Goal: Transaction & Acquisition: Purchase product/service

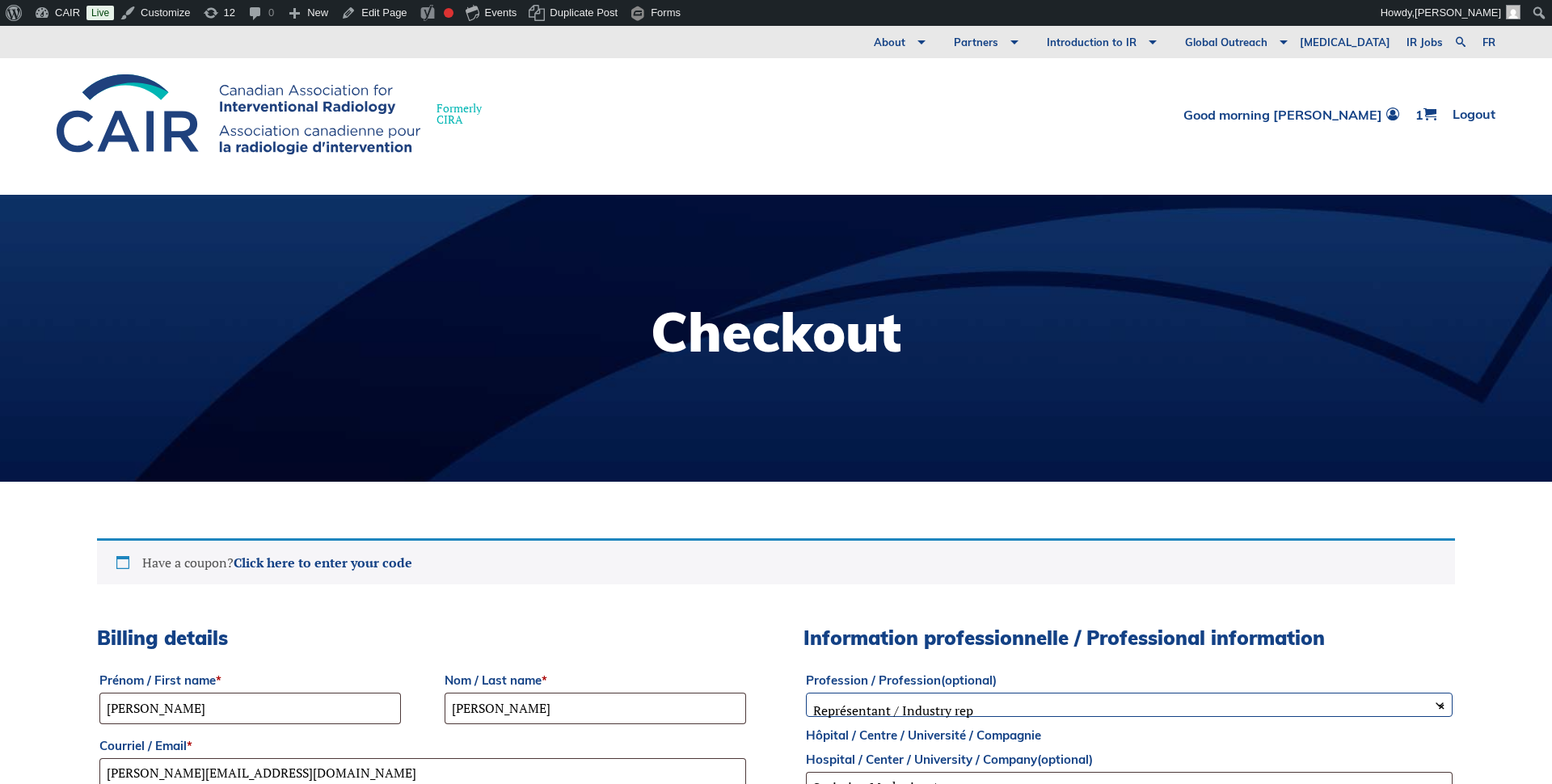
select select "ON"
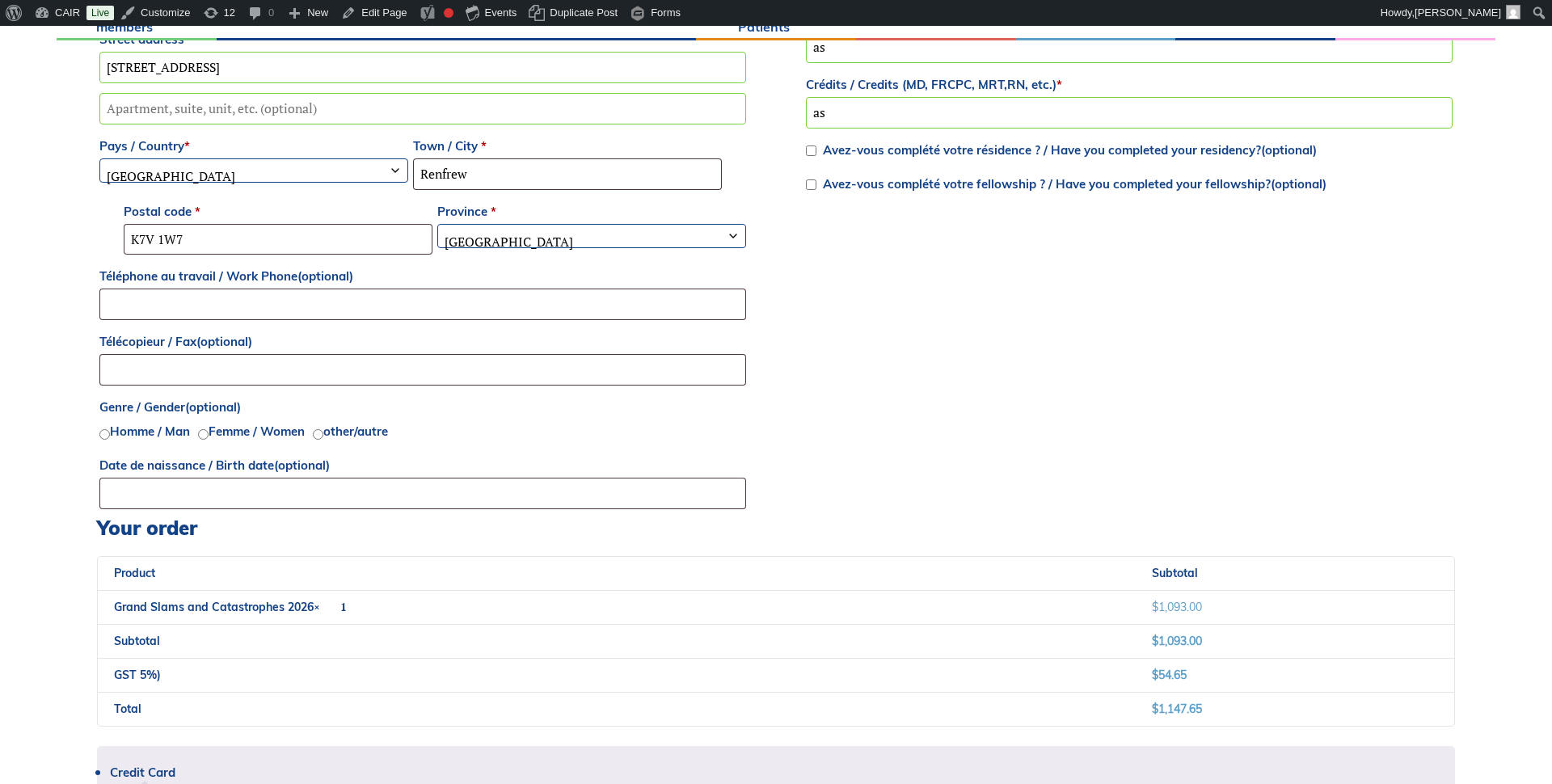
scroll to position [871, 0]
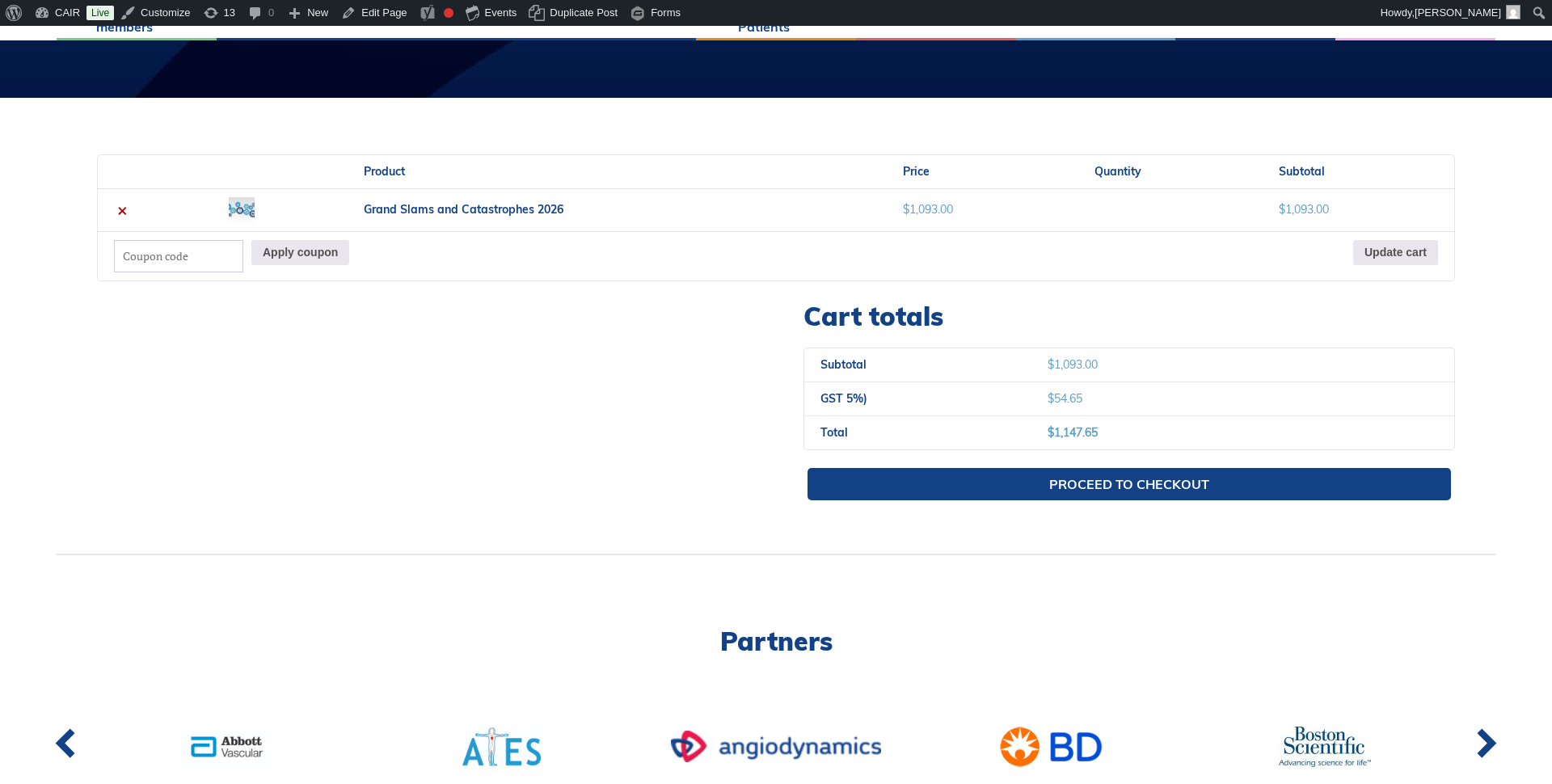
scroll to position [405, 0]
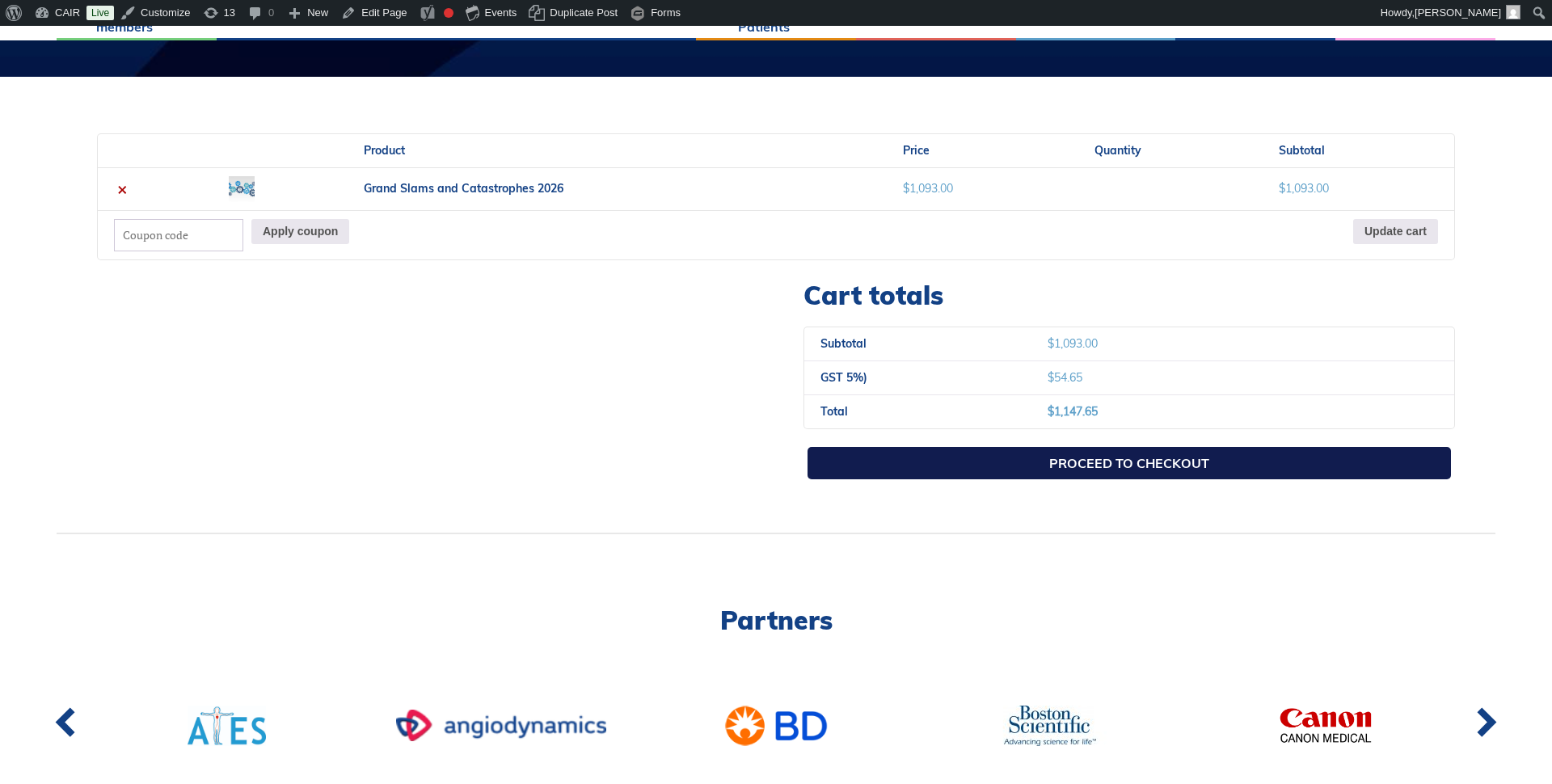
click at [1052, 465] on link "Proceed to checkout" at bounding box center [1130, 462] width 644 height 32
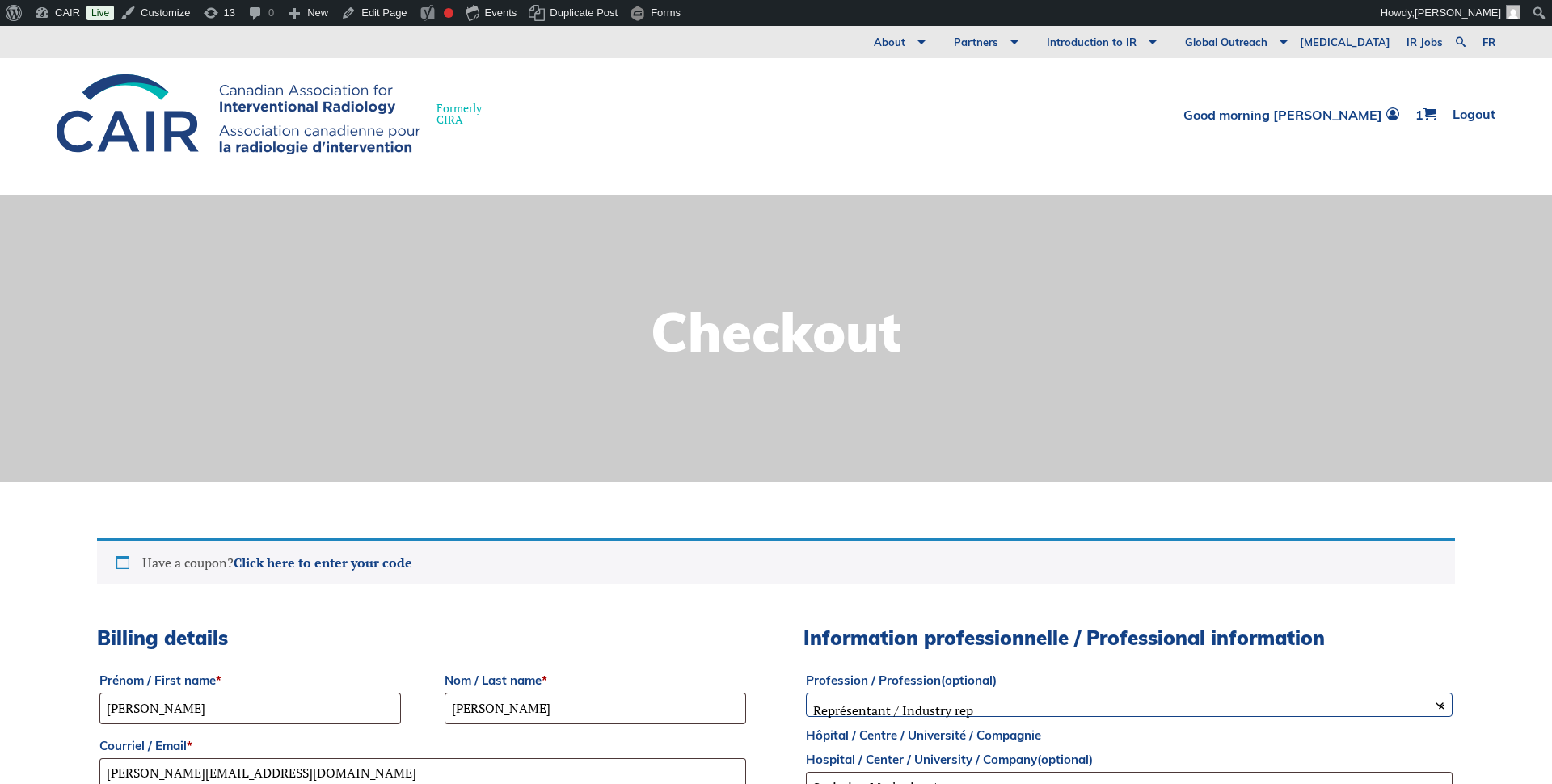
select select "ON"
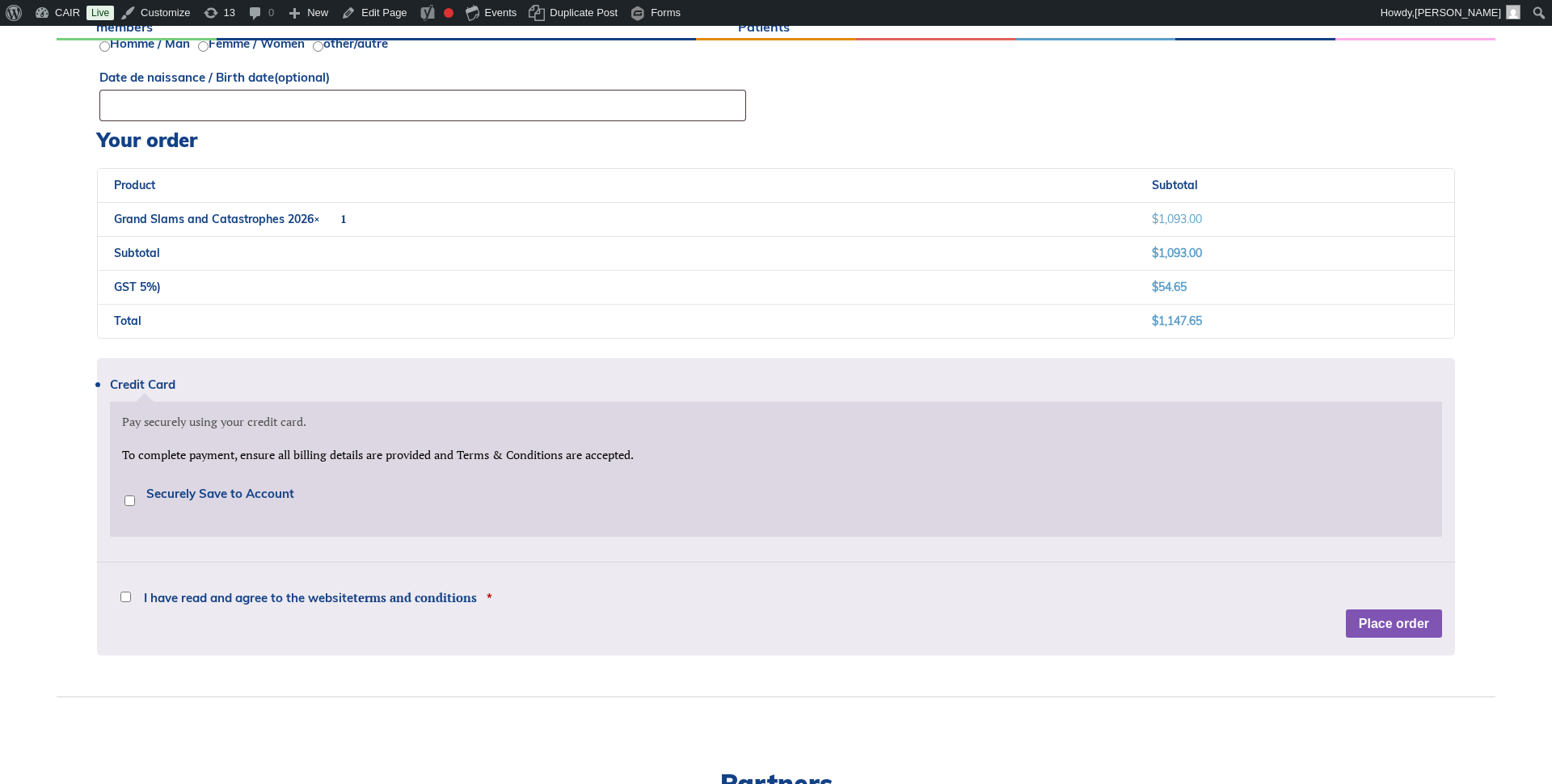
scroll to position [1293, 0]
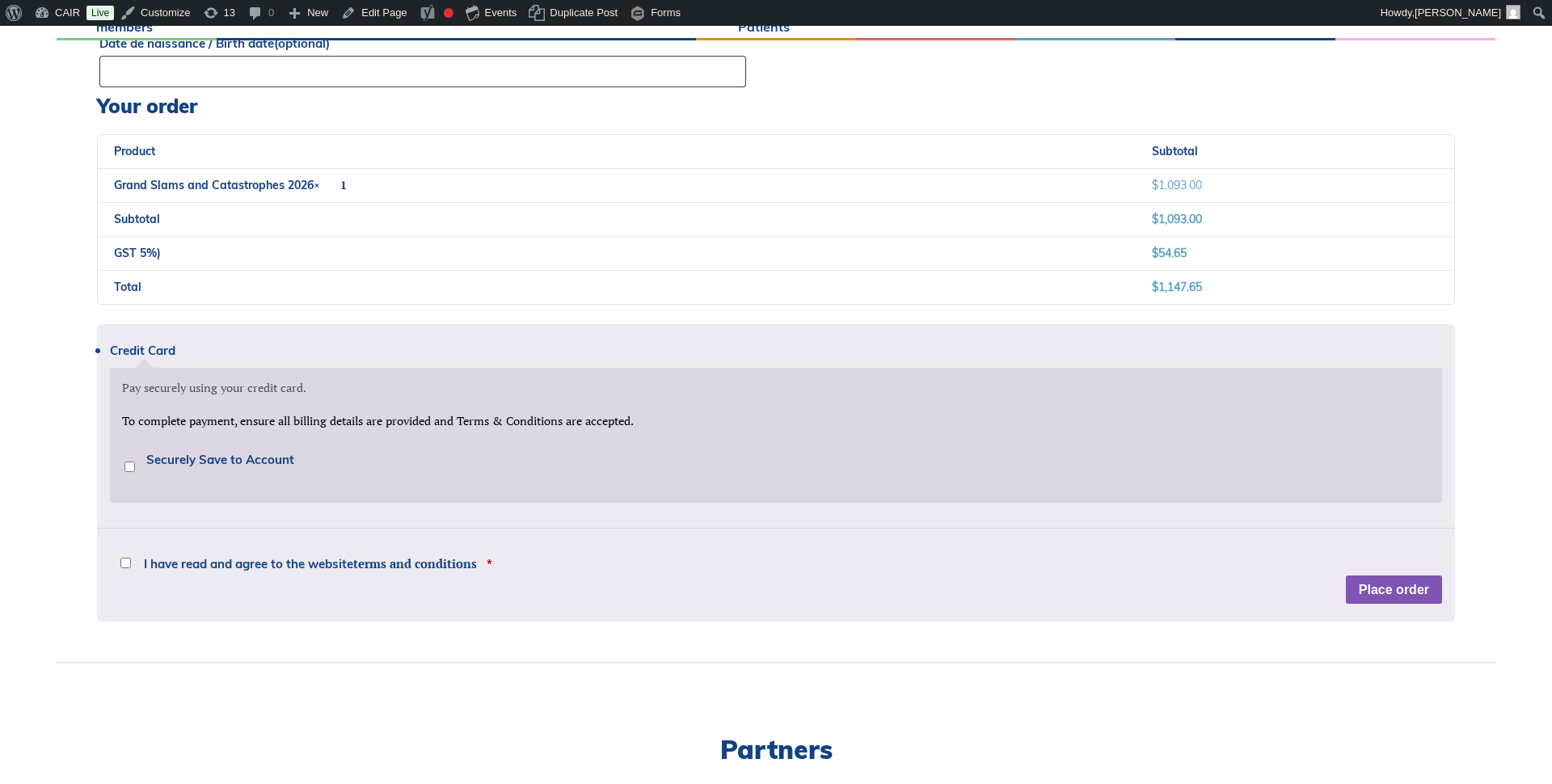
click at [125, 562] on input "I have read and agree to the website terms and conditions *" at bounding box center [126, 563] width 11 height 11
checkbox input "true"
click at [129, 467] on input "Securely Save to Account" at bounding box center [130, 467] width 11 height 11
checkbox input "true"
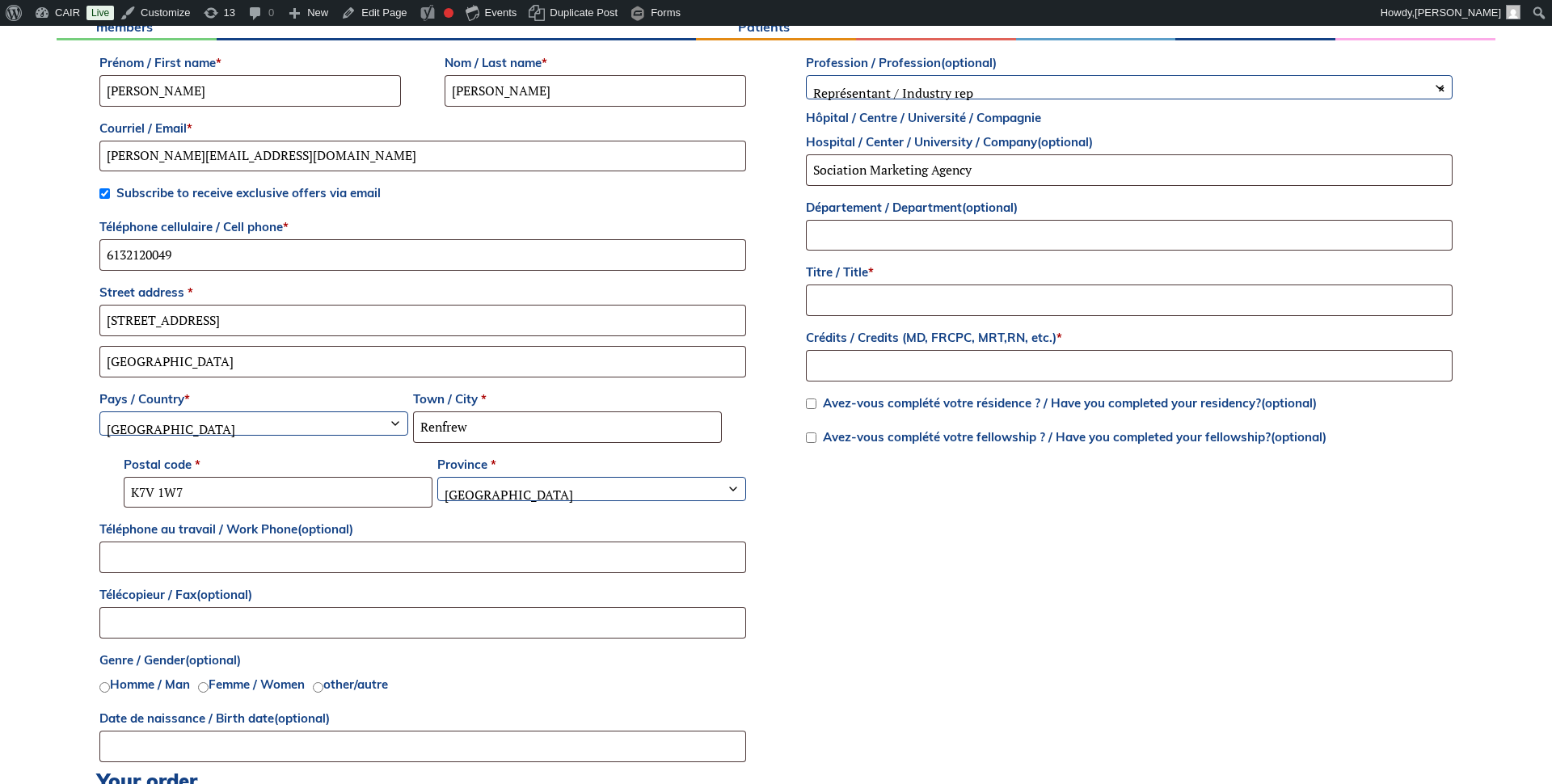
scroll to position [578, 0]
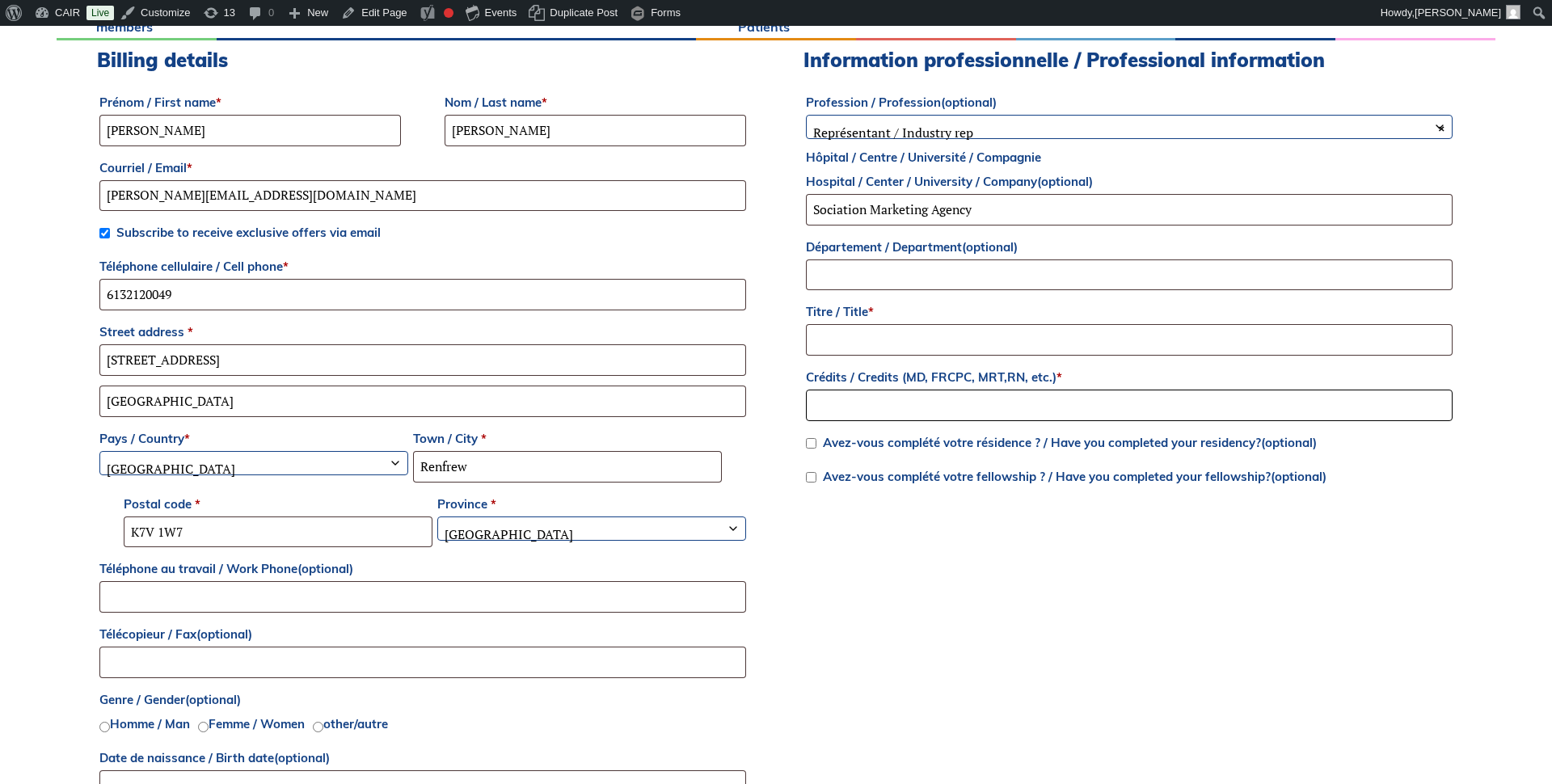
click at [875, 403] on input "Crédits / Credits (MD, FRCPC, MRT,RN, etc.) *" at bounding box center [1129, 405] width 647 height 32
type input "sd"
click at [856, 338] on input "Titre / Title *" at bounding box center [1129, 340] width 647 height 32
type input "sd"
click at [779, 336] on div "Billing details Prénom / First name * Ian Nom / Last name * Howard Courriel / E…" at bounding box center [776, 428] width 1359 height 760
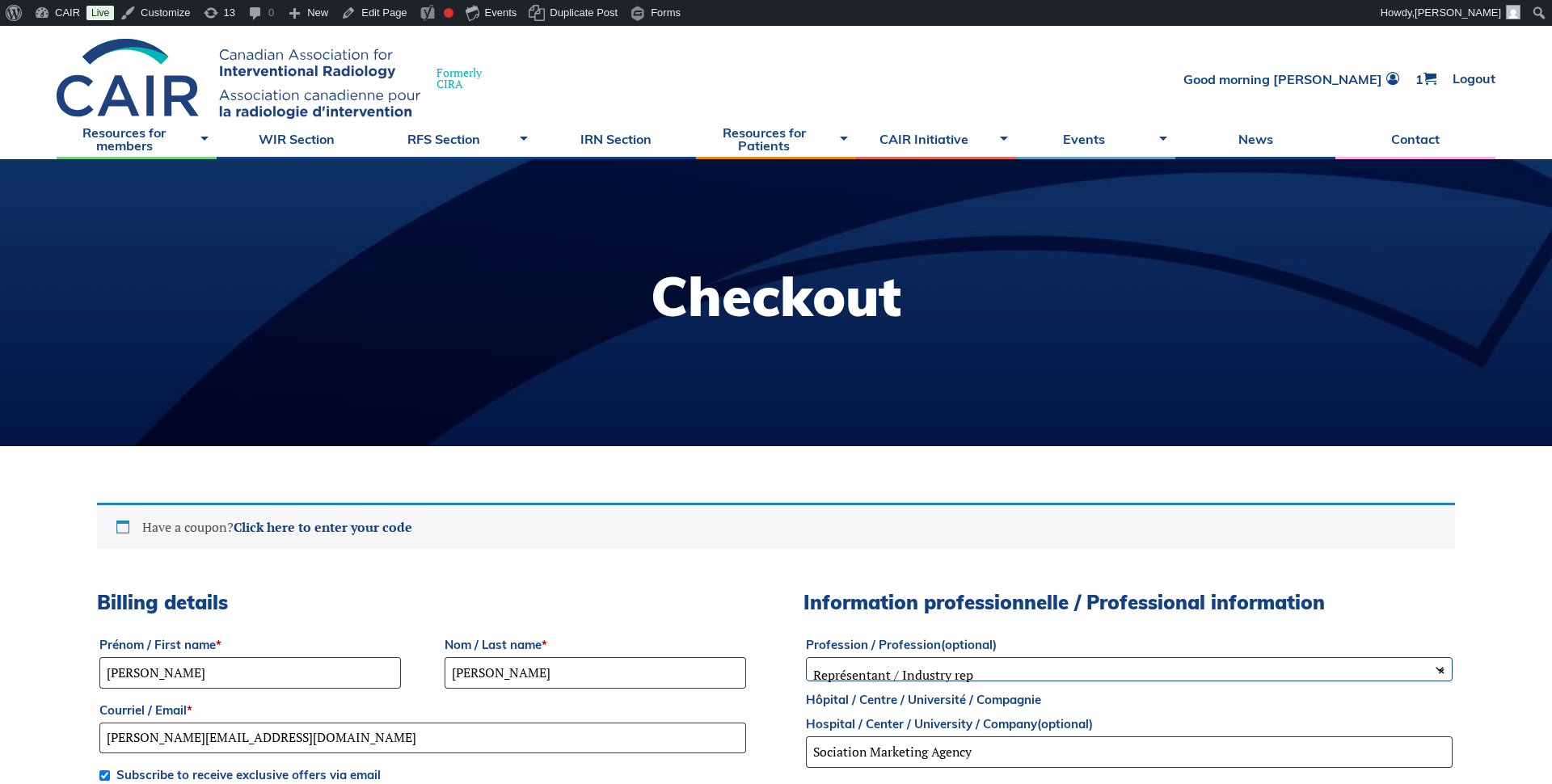
scroll to position [0, 0]
